Goal: Transaction & Acquisition: Purchase product/service

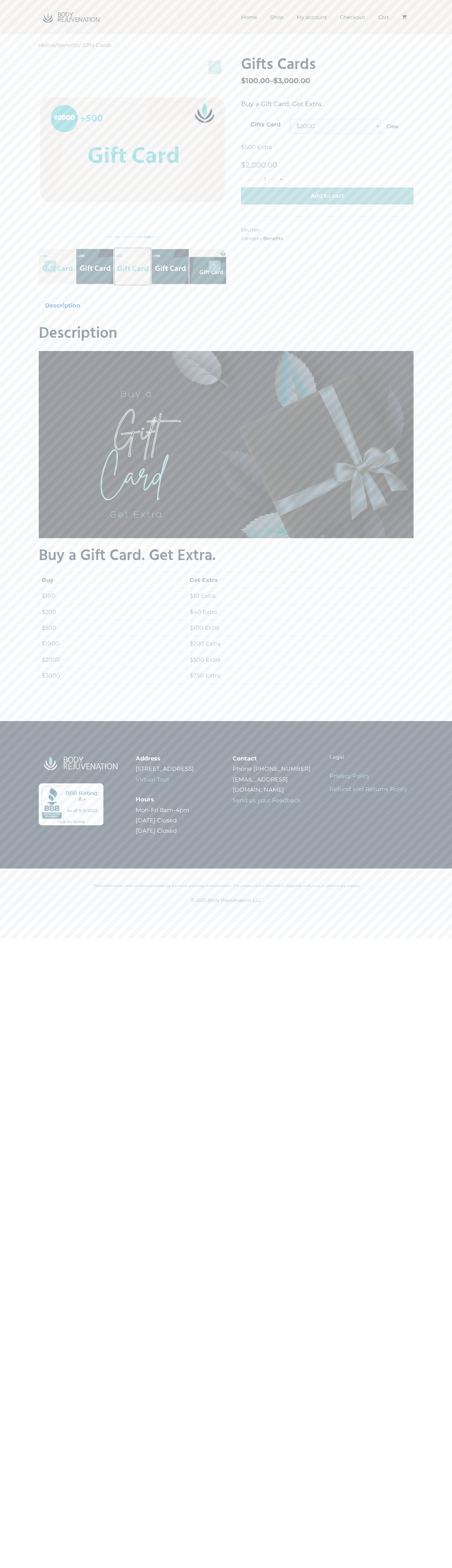
click at [327, 196] on button "Add to cart" at bounding box center [327, 196] width 172 height 17
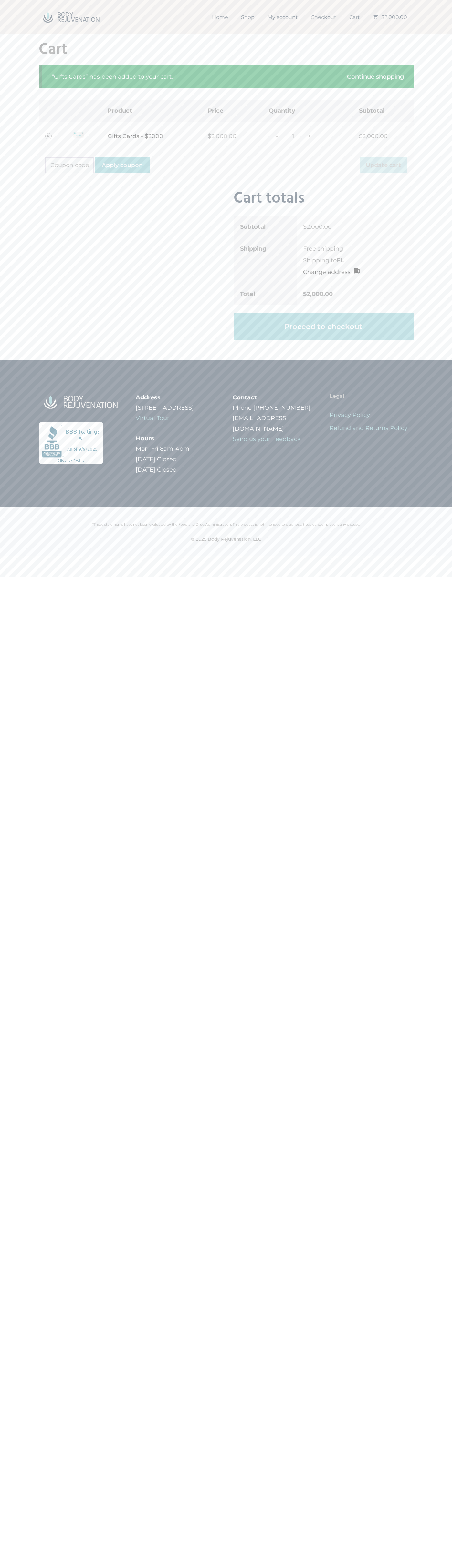
click at [355, 249] on li "Free shipping" at bounding box center [355, 249] width 104 height 9
click at [323, 326] on link "Proceed to checkout" at bounding box center [323, 327] width 180 height 28
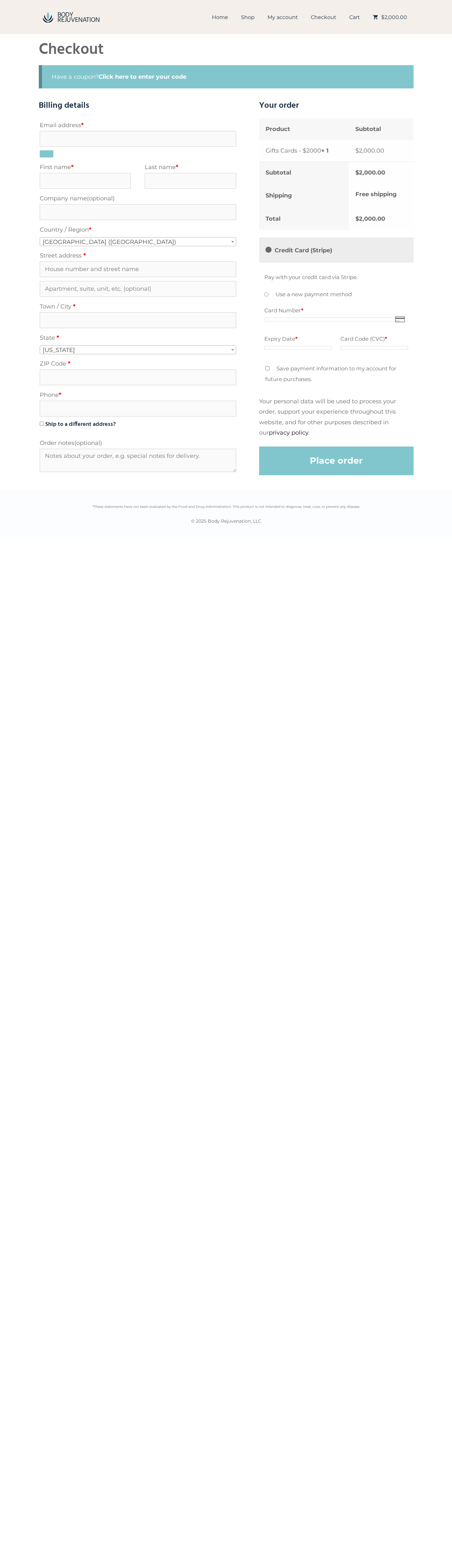
select select "FL"
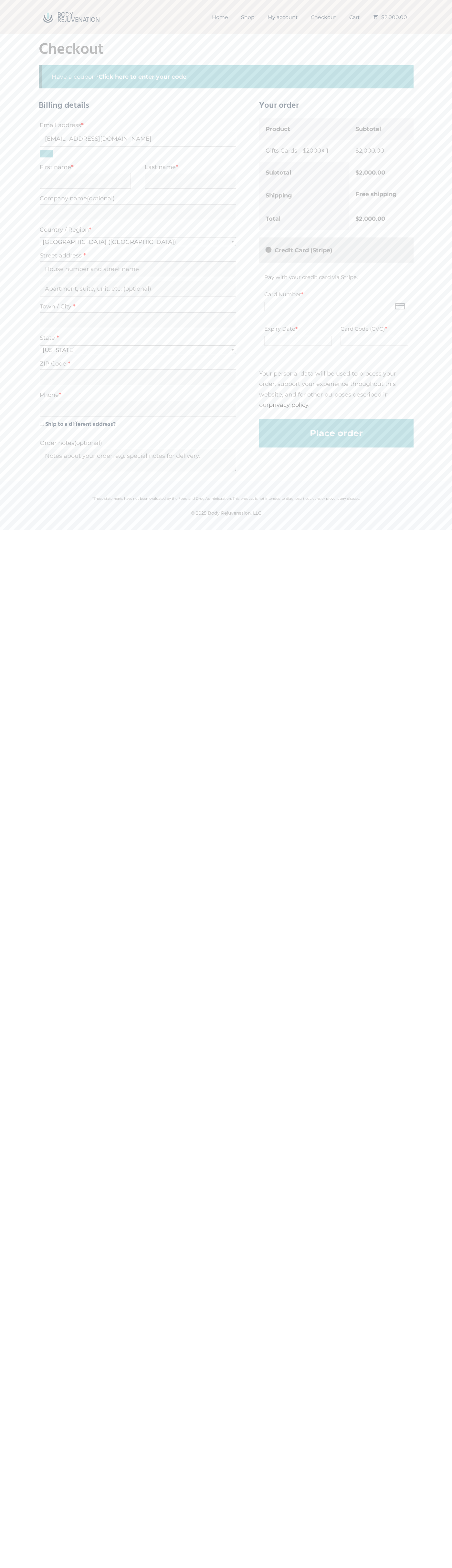
type input "[EMAIL_ADDRESS][DOMAIN_NAME]"
type input "[PERSON_NAME]"
type input "[STREET_ADDRESS][PERSON_NAME]"
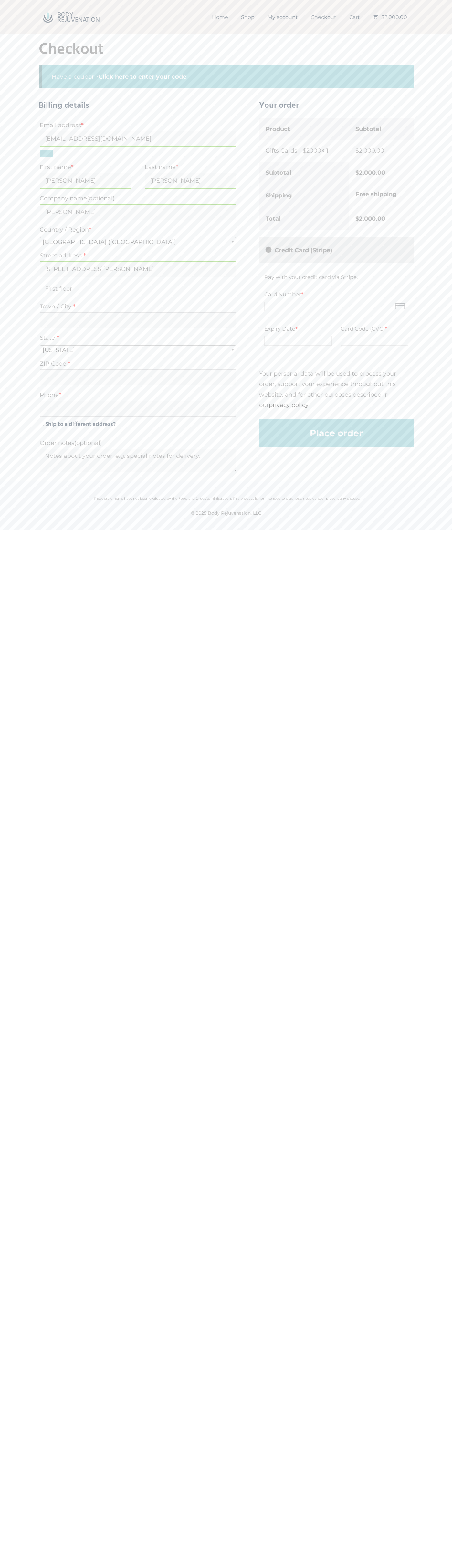
type input "First floor"
type input "charlotte"
click at [138, 343] on label "State *" at bounding box center [138, 337] width 196 height 12
click at [40, 343] on select "Select an option… [US_STATE] [US_STATE] [US_STATE] [US_STATE] [US_STATE] [US_ST…" at bounding box center [40, 343] width 1 height 1
select select "NC"
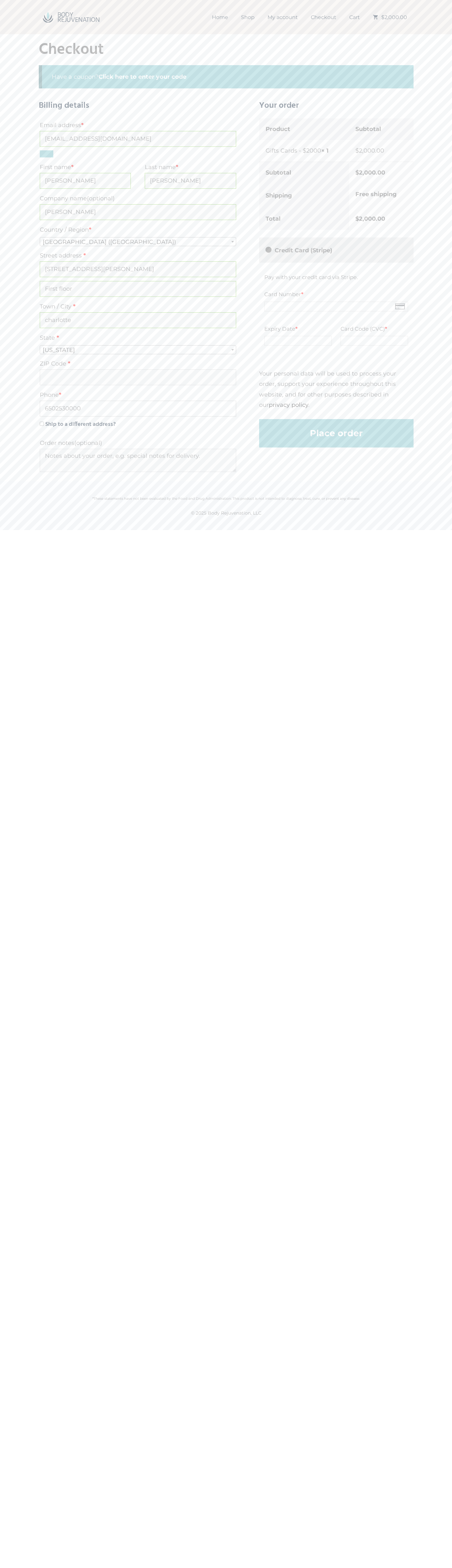
type input "6502530000"
type input "28202"
click at [382, 194] on label "Free shipping" at bounding box center [376, 194] width 41 height 7
type button "Place order"
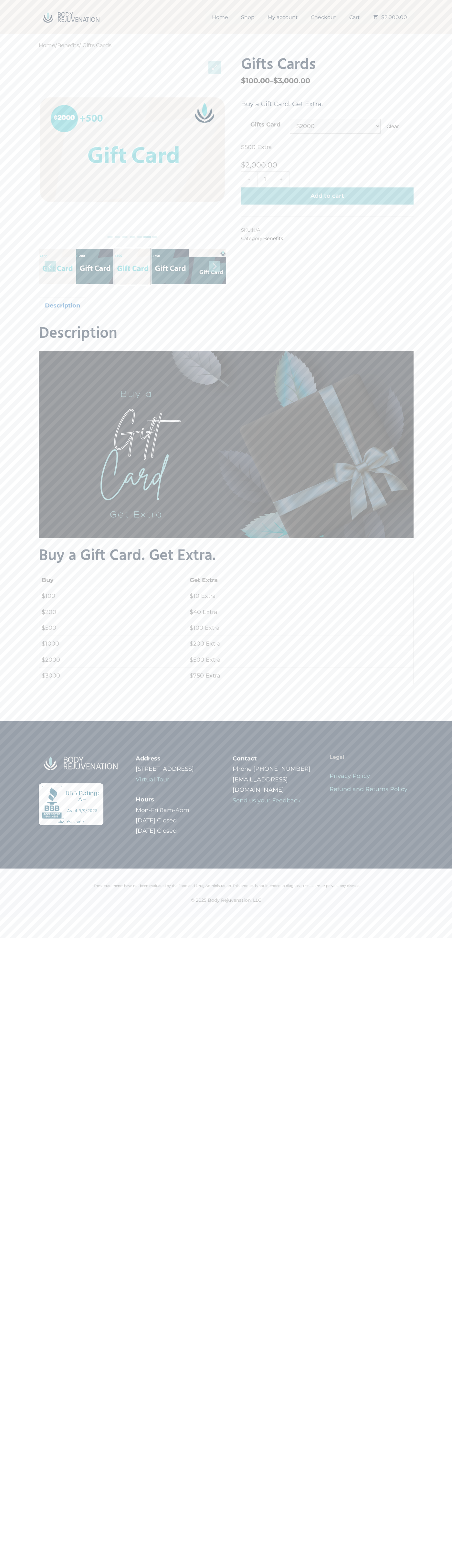
click at [392, 127] on link "Clear" at bounding box center [392, 127] width 13 height 6
select select
